Goal: Check status: Check status

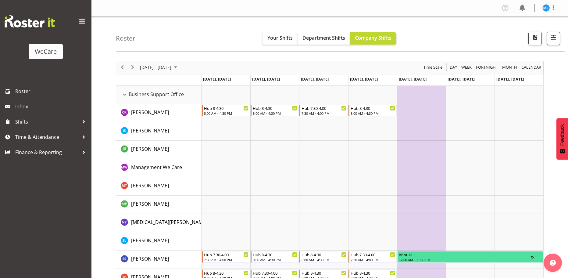
scroll to position [998, 0]
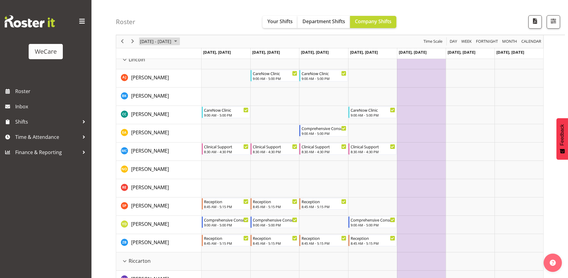
click at [144, 43] on span "[DATE] - [DATE]" at bounding box center [155, 42] width 33 height 8
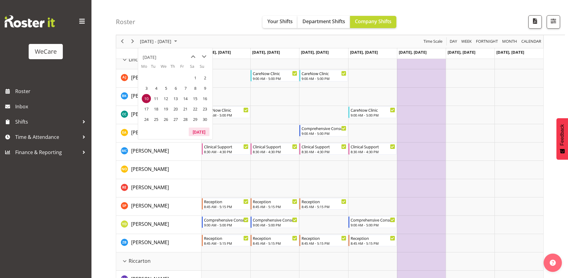
click at [205, 136] on button "[DATE]" at bounding box center [199, 131] width 21 height 9
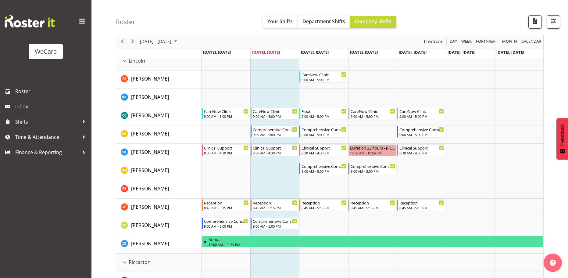
scroll to position [998, 0]
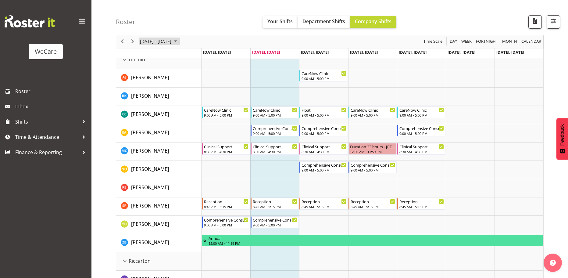
click at [172, 40] on span "[DATE] - [DATE]" at bounding box center [155, 42] width 33 height 8
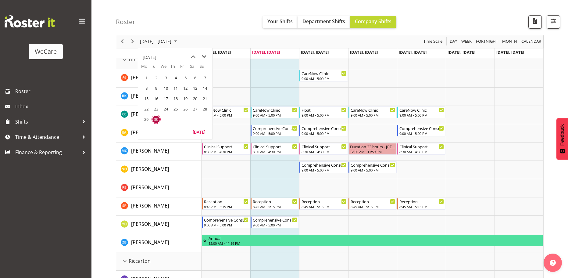
click at [205, 55] on span "next month" at bounding box center [204, 56] width 11 height 11
click at [204, 59] on span "next month" at bounding box center [204, 56] width 11 height 11
click at [145, 95] on span "10" at bounding box center [146, 98] width 9 height 9
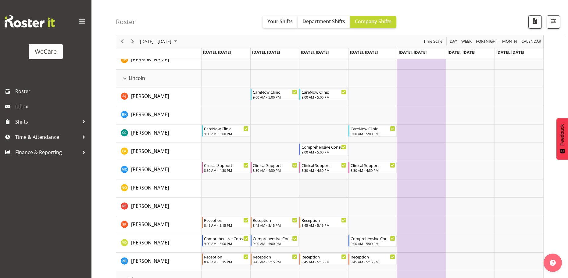
scroll to position [1010, 0]
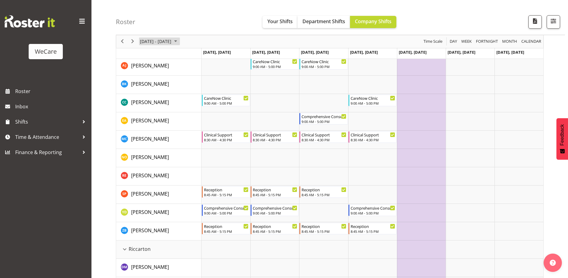
click at [171, 40] on span "[DATE] - [DATE]" at bounding box center [155, 42] width 33 height 8
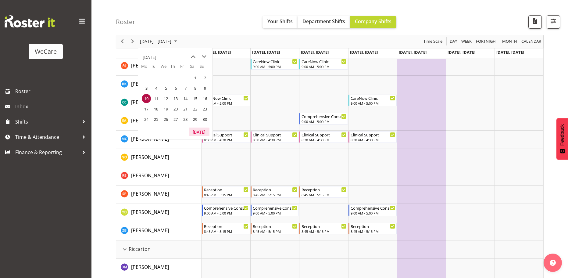
click at [201, 134] on button "[DATE]" at bounding box center [199, 131] width 21 height 9
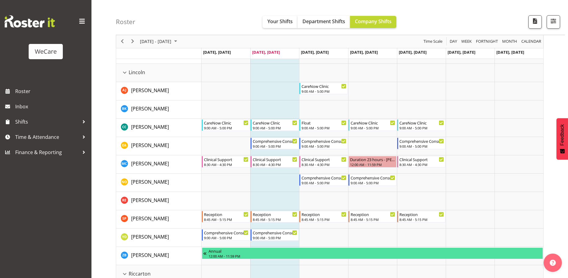
scroll to position [991, 0]
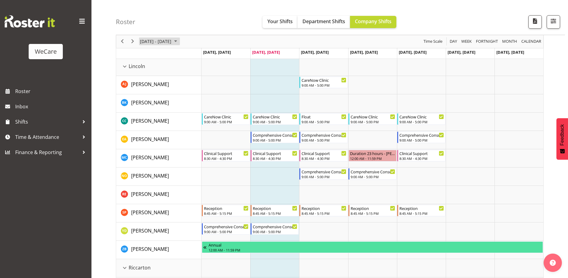
click at [179, 43] on span "September 2025" at bounding box center [175, 42] width 7 height 8
click at [205, 57] on span "next month" at bounding box center [204, 56] width 11 height 11
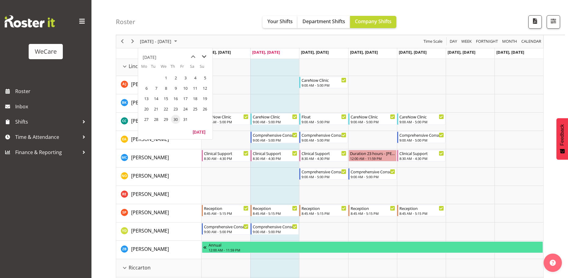
click at [205, 57] on span "next month" at bounding box center [204, 56] width 11 height 11
click at [146, 91] on span "3" at bounding box center [146, 88] width 9 height 9
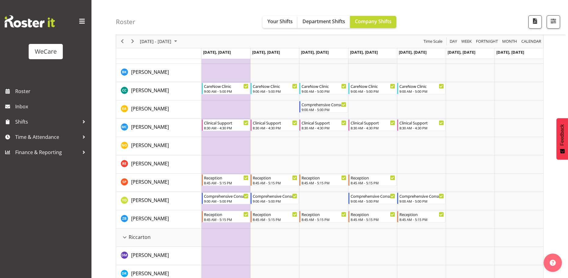
scroll to position [991, 0]
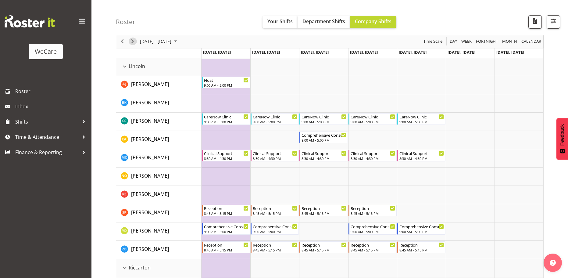
click at [132, 42] on span "Next" at bounding box center [132, 42] width 7 height 8
